Goal: Find contact information: Find contact information

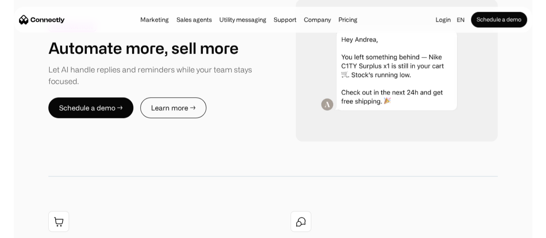
scroll to position [1009, 0]
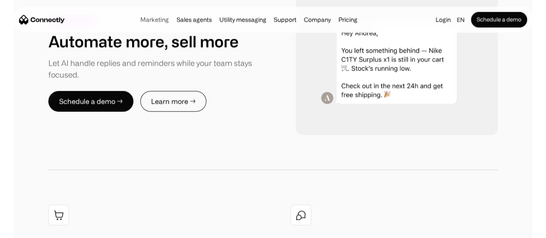
click at [141, 21] on link "Marketing" at bounding box center [155, 19] width 34 height 7
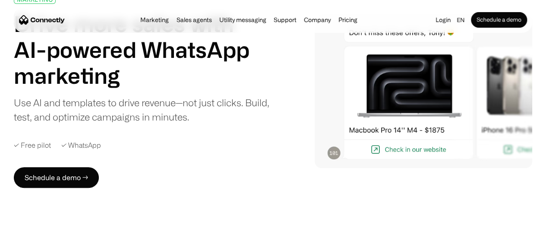
scroll to position [64, 0]
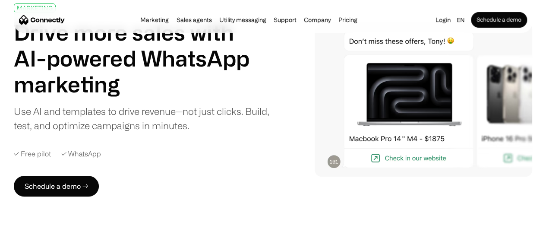
click at [493, 118] on img at bounding box center [424, 100] width 218 height 154
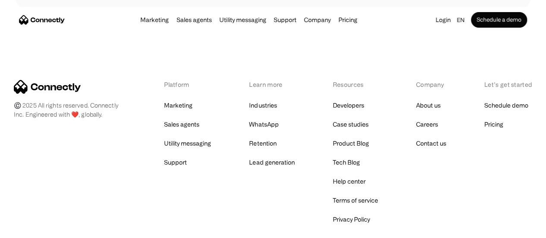
scroll to position [3177, 0]
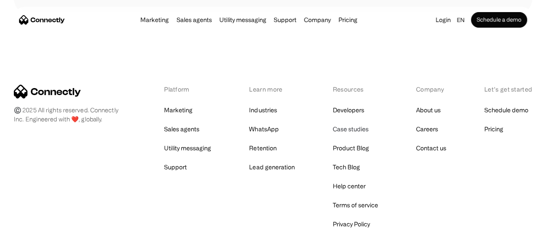
click at [357, 123] on link "Case studies" at bounding box center [351, 129] width 36 height 12
click at [426, 142] on link "Contact us" at bounding box center [431, 148] width 30 height 12
